Goal: Task Accomplishment & Management: Use online tool/utility

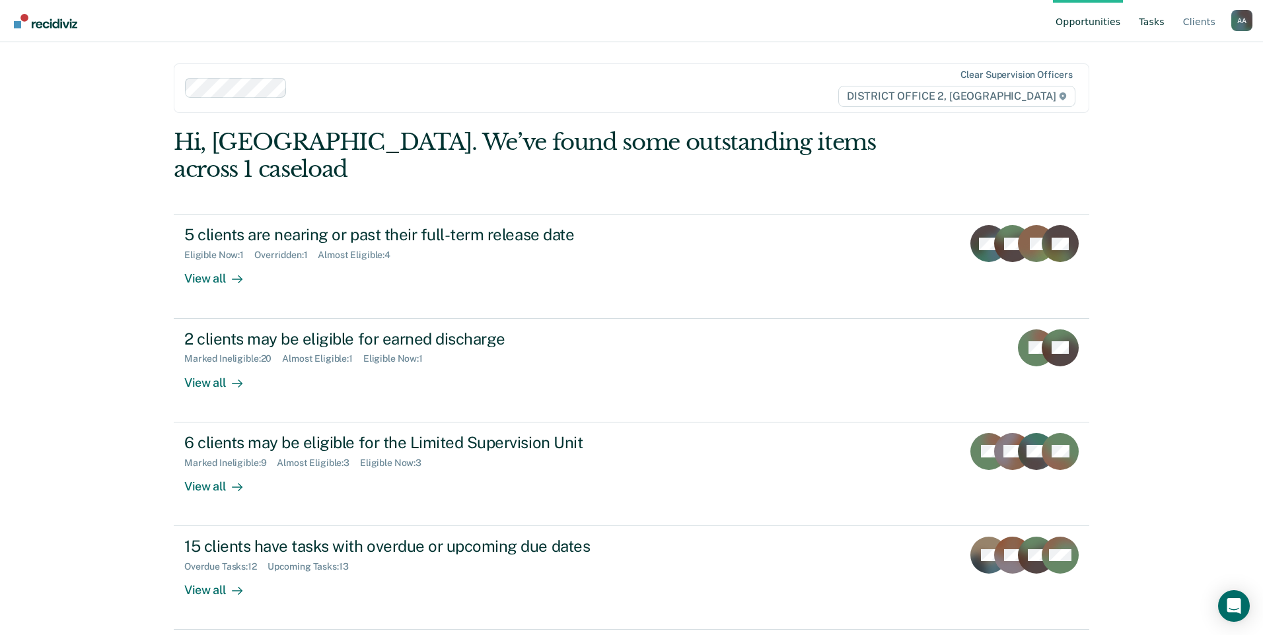
click at [1167, 22] on link "Tasks" at bounding box center [1151, 21] width 31 height 42
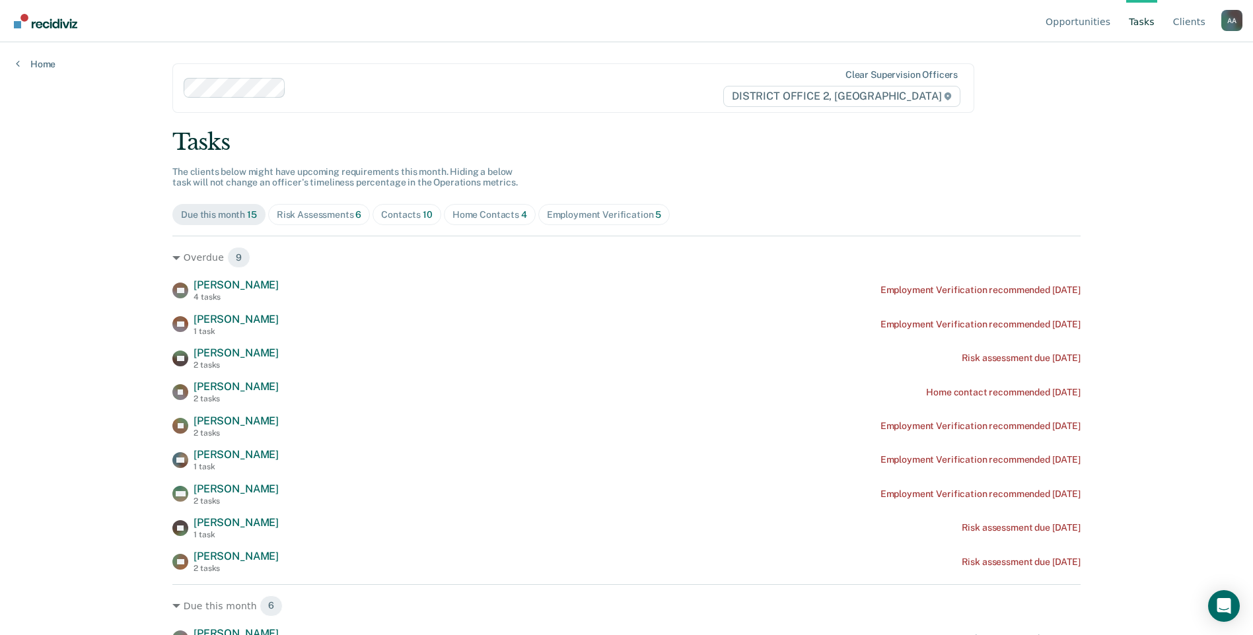
click at [415, 221] on span "Contacts 10" at bounding box center [406, 214] width 69 height 21
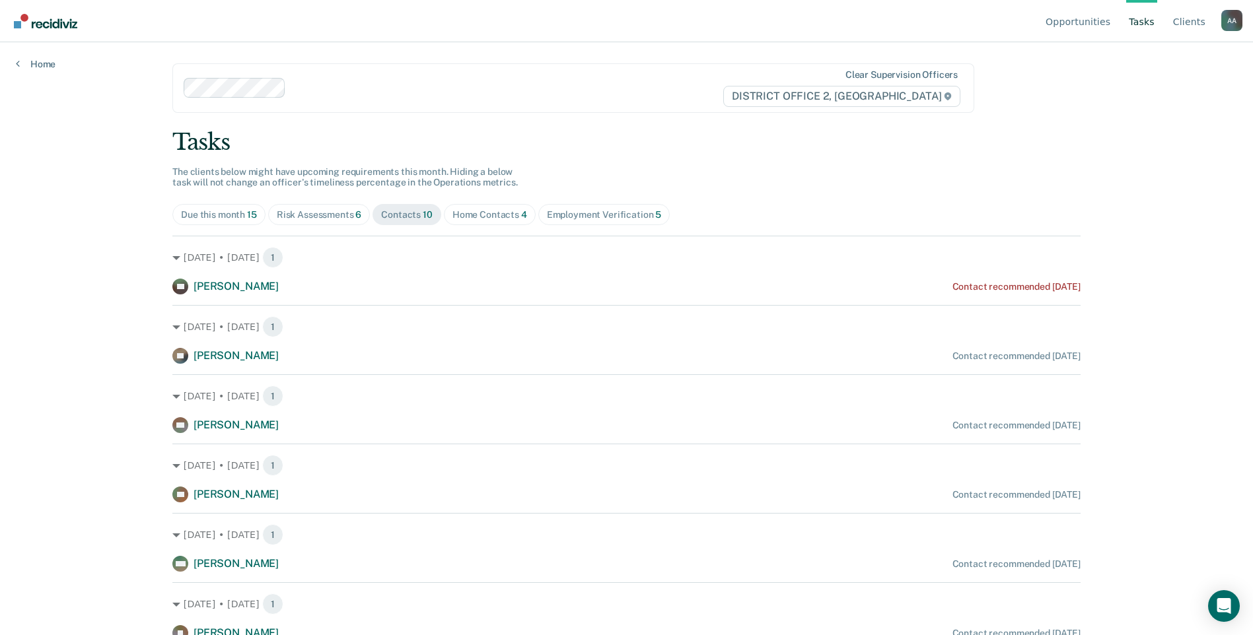
click at [294, 210] on div "Risk Assessments 6" at bounding box center [319, 214] width 85 height 11
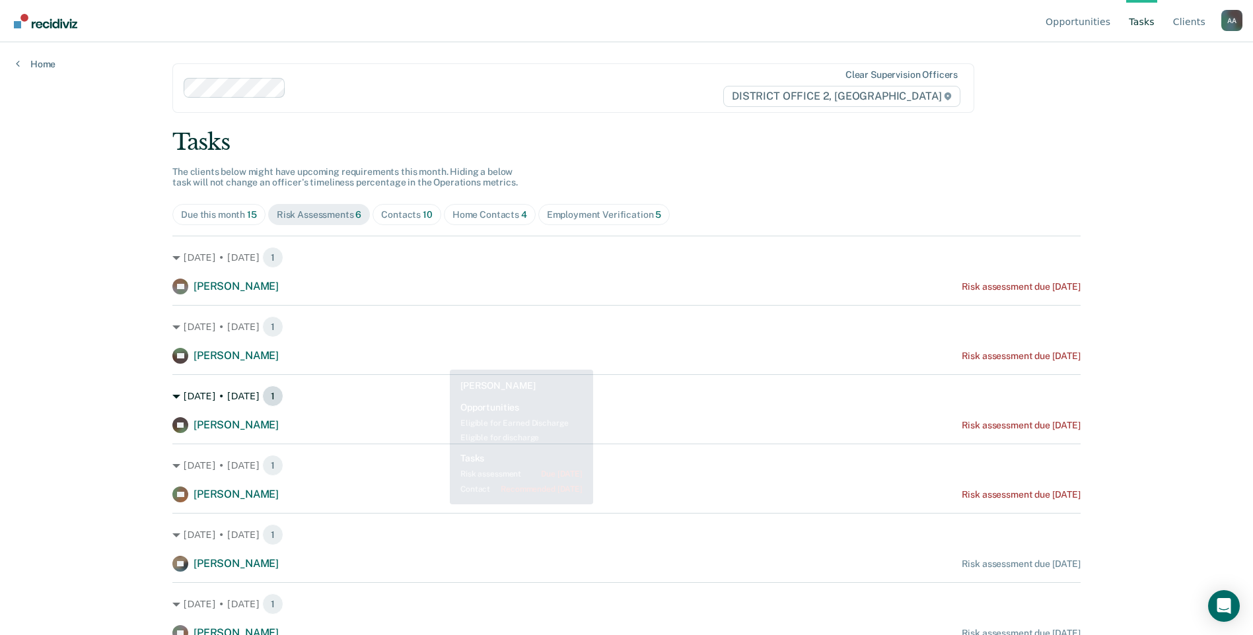
scroll to position [6, 0]
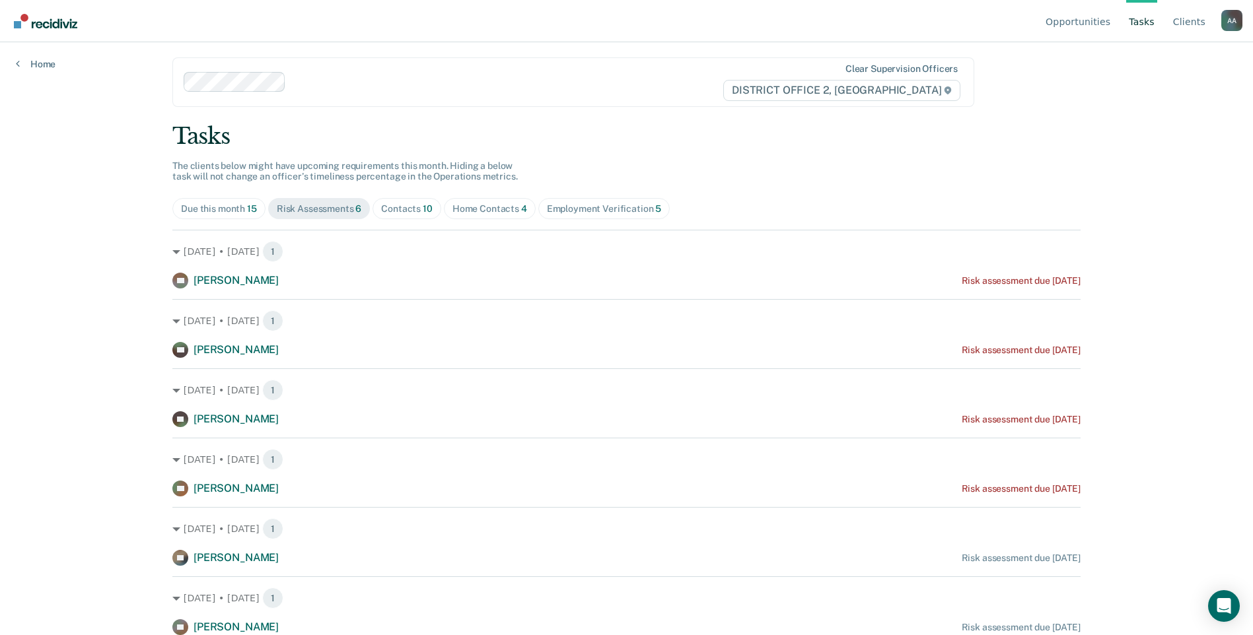
click at [506, 209] on div "Home Contacts 4" at bounding box center [489, 208] width 75 height 11
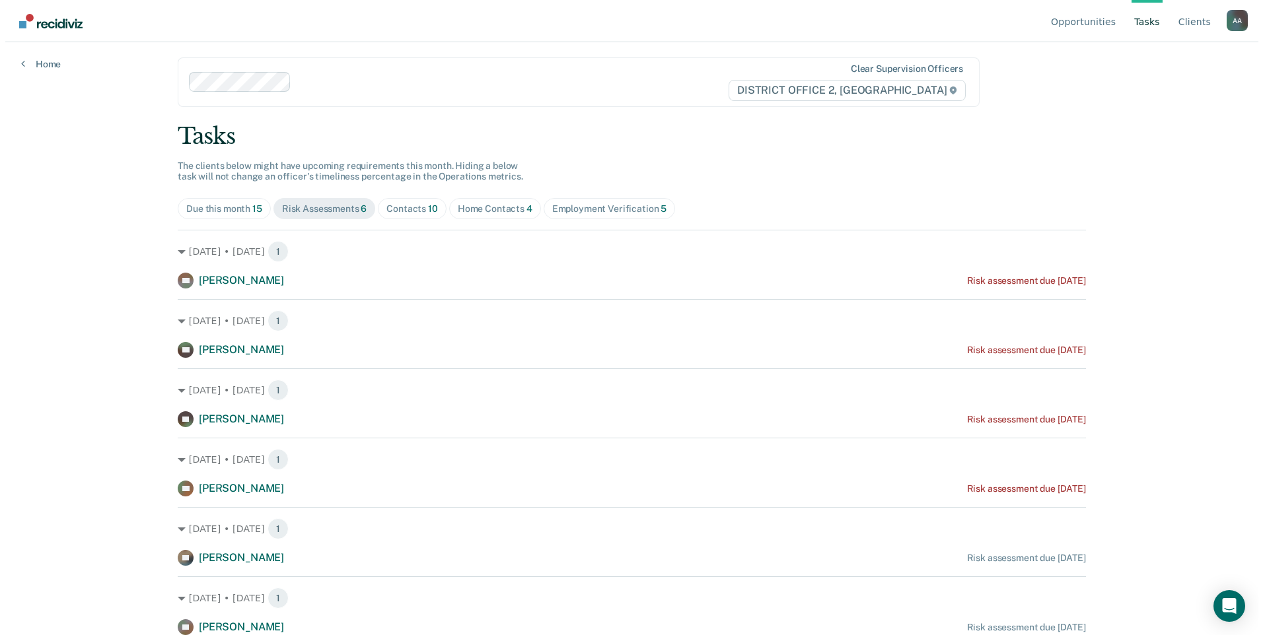
scroll to position [0, 0]
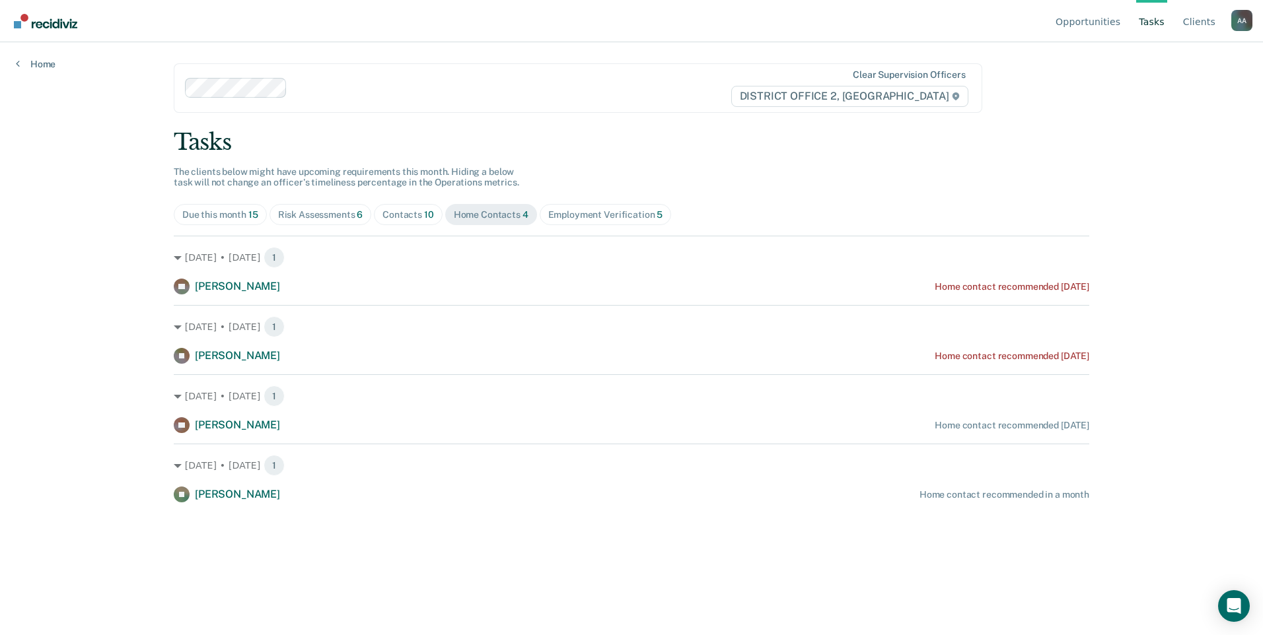
click at [582, 211] on div "Employment Verification 5" at bounding box center [605, 214] width 115 height 11
